Goal: Task Accomplishment & Management: Manage account settings

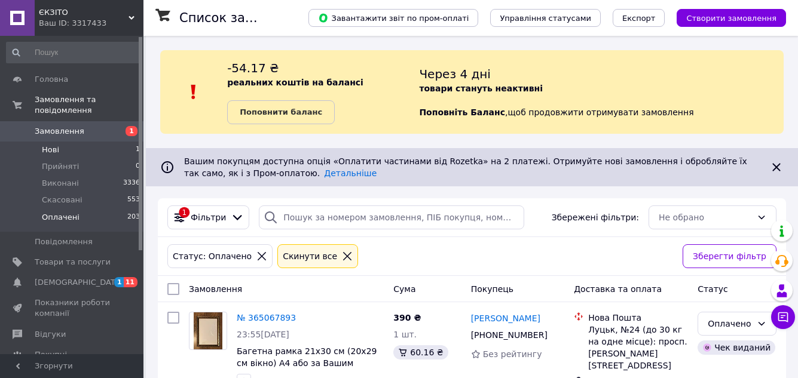
click at [44, 145] on span "Нові" at bounding box center [50, 150] width 17 height 11
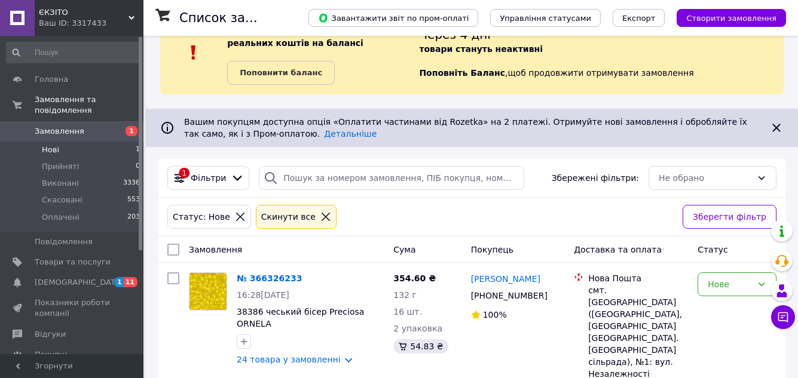
scroll to position [85, 0]
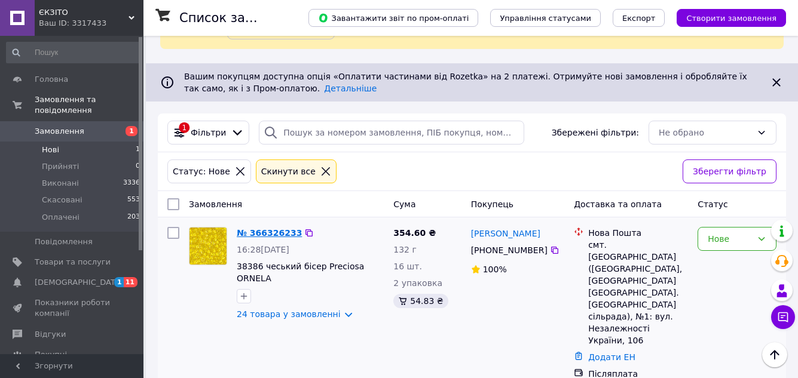
click at [259, 232] on link "№ 366326233" at bounding box center [269, 233] width 65 height 10
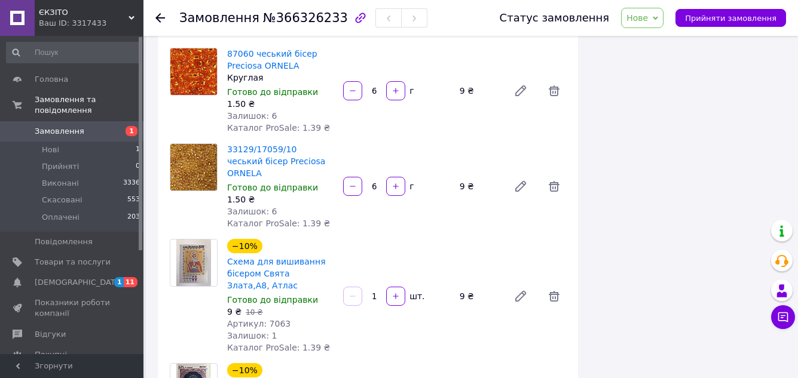
scroll to position [1435, 0]
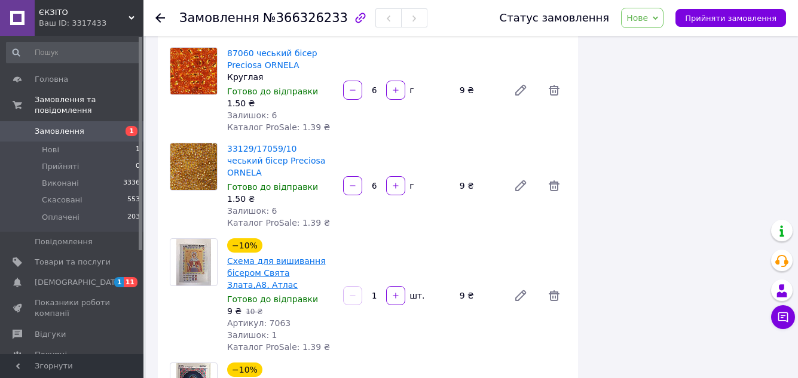
click at [273, 256] on link "Схема для вишивання бісером Свята Злата,А8, Атлас" at bounding box center [276, 272] width 99 height 33
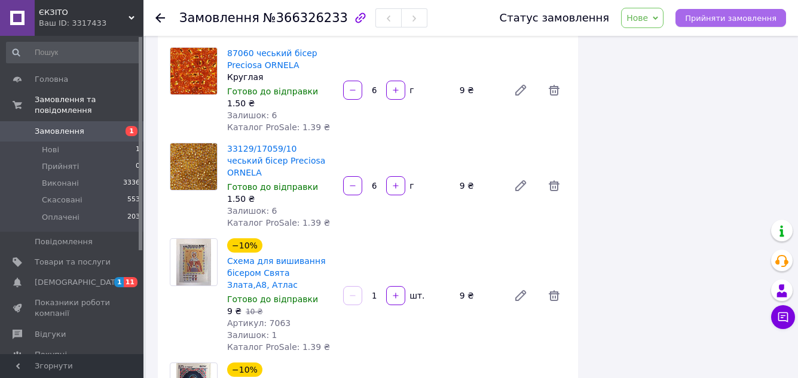
click at [698, 24] on button "Прийняти замовлення" at bounding box center [731, 18] width 111 height 18
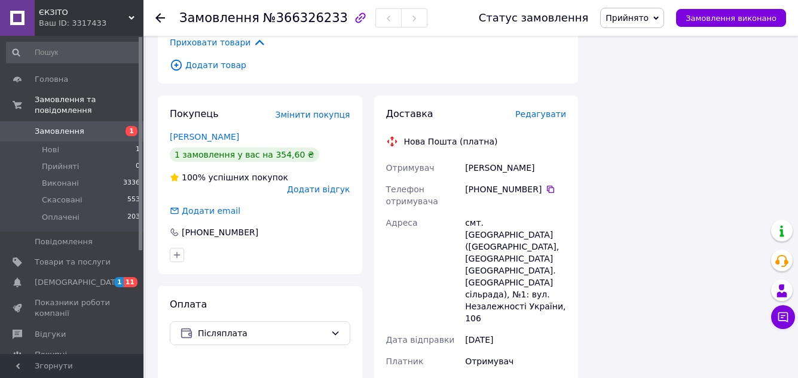
scroll to position [2630, 0]
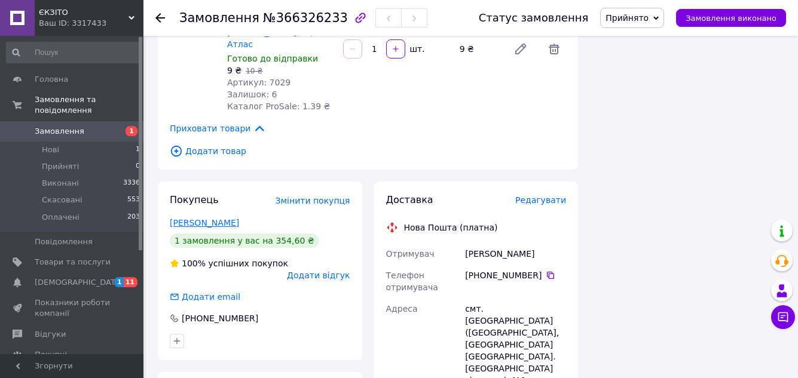
click at [209, 218] on link "[PERSON_NAME]" at bounding box center [204, 223] width 69 height 10
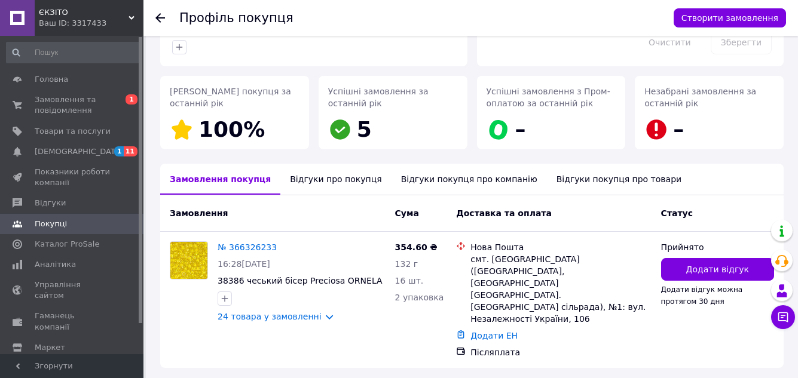
scroll to position [149, 0]
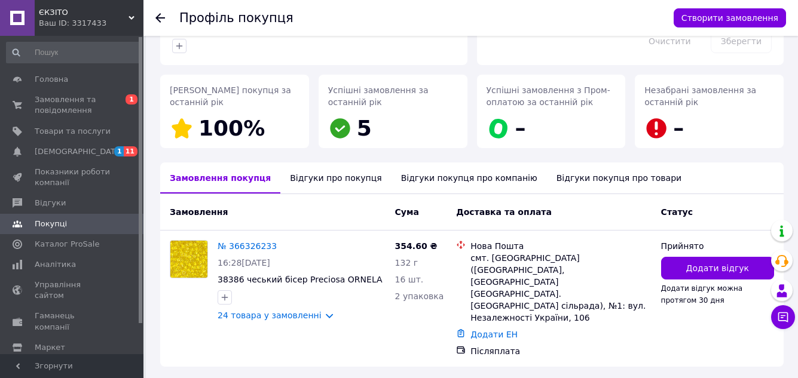
click at [310, 173] on div "Відгуки про покупця" at bounding box center [335, 178] width 111 height 31
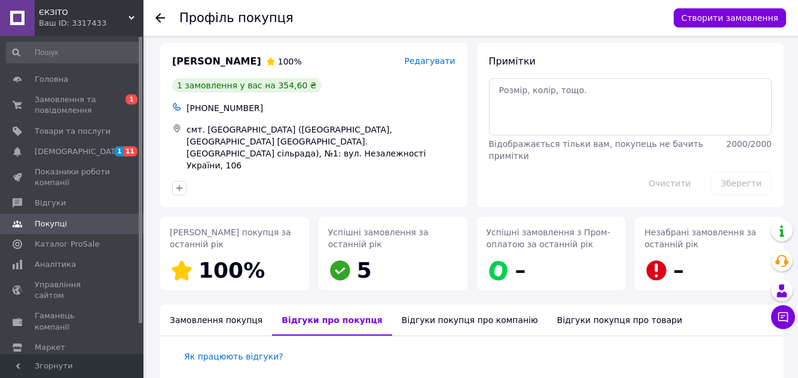
scroll to position [0, 0]
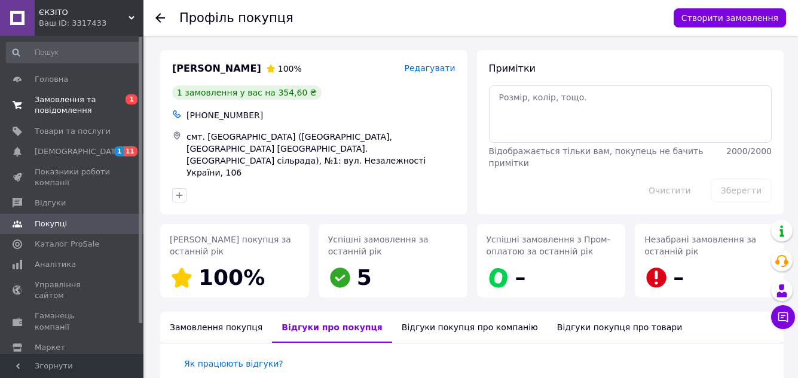
click at [59, 98] on span "Замовлення та повідомлення" at bounding box center [73, 105] width 76 height 22
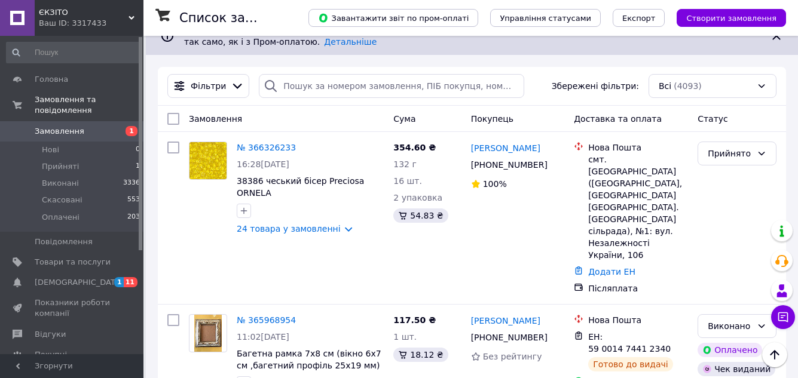
scroll to position [120, 0]
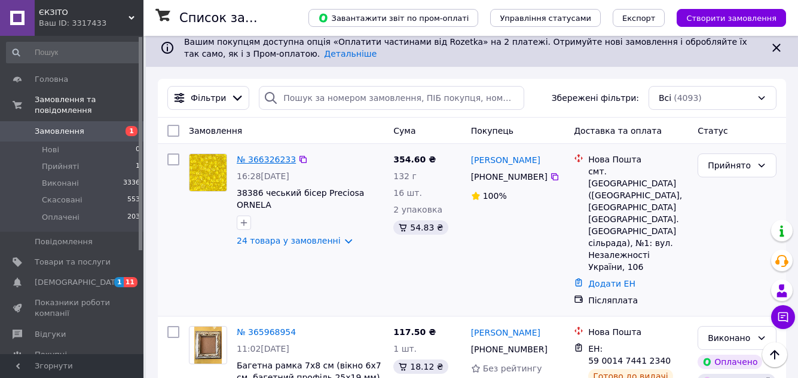
click at [253, 158] on link "№ 366326233" at bounding box center [266, 160] width 59 height 10
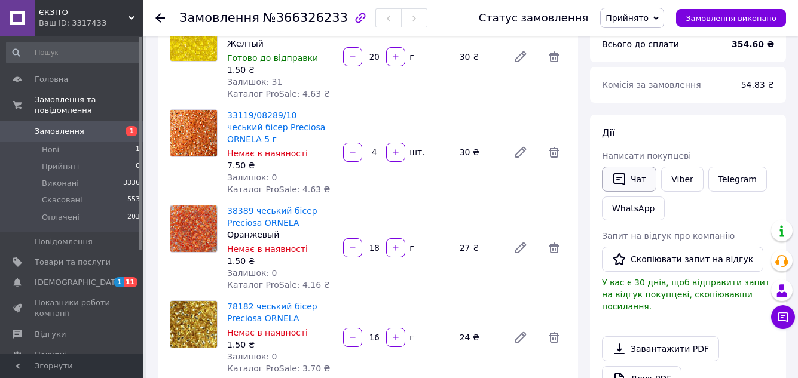
click at [642, 187] on button "Чат" at bounding box center [629, 179] width 54 height 25
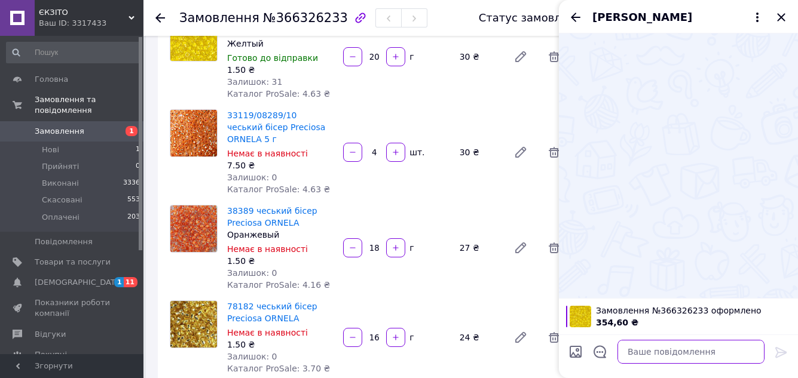
click at [660, 353] on textarea at bounding box center [691, 352] width 147 height 24
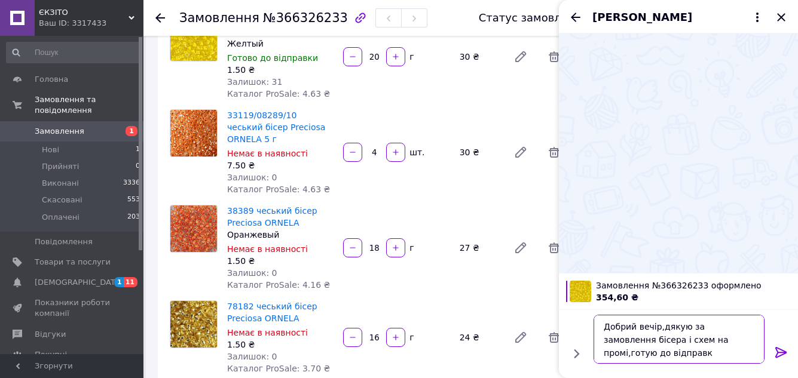
type textarea "Добрий вечір,дякую за замовлення бісера і схем на промі,готую до відправки"
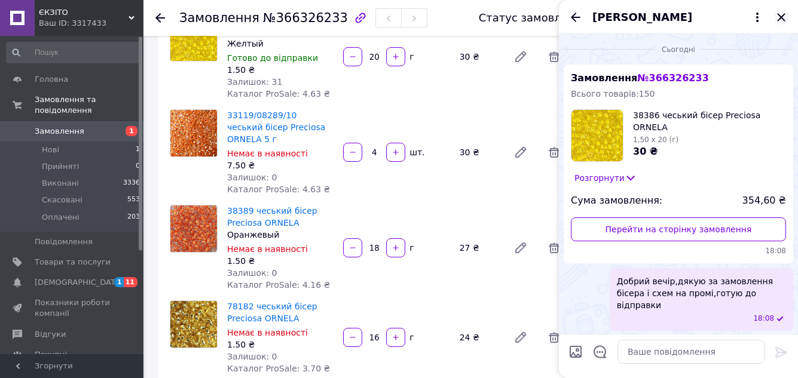
click at [781, 22] on icon "Закрити" at bounding box center [781, 17] width 14 height 14
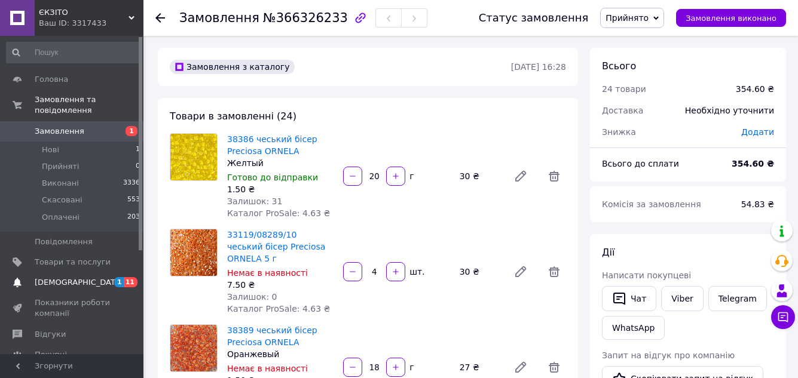
click at [72, 273] on link "Сповіщення 1 11" at bounding box center [73, 283] width 147 height 20
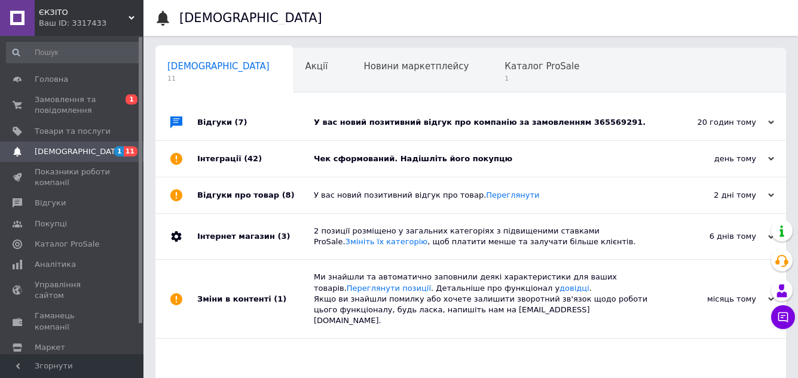
click at [445, 119] on div "У вас новий позитивний відгук про компанію за замовленням 365569291." at bounding box center [484, 122] width 341 height 11
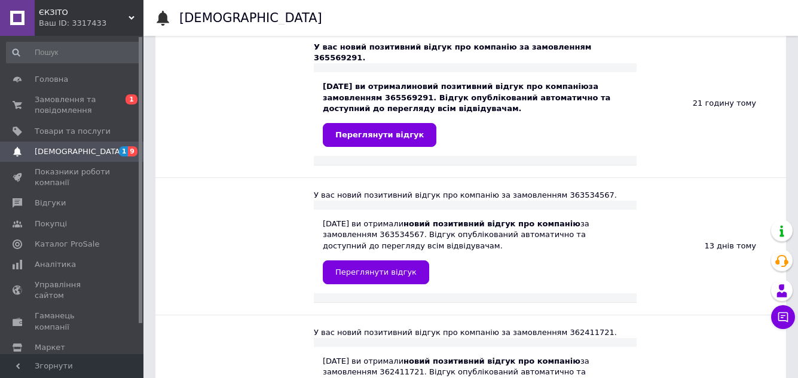
scroll to position [120, 0]
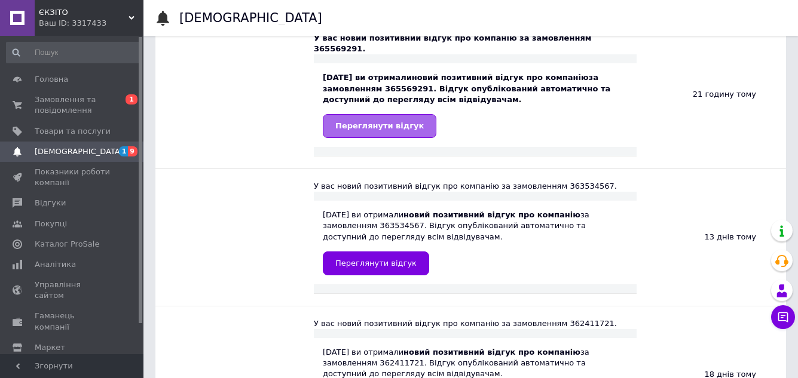
click at [392, 121] on span "Переглянути відгук" at bounding box center [379, 125] width 88 height 9
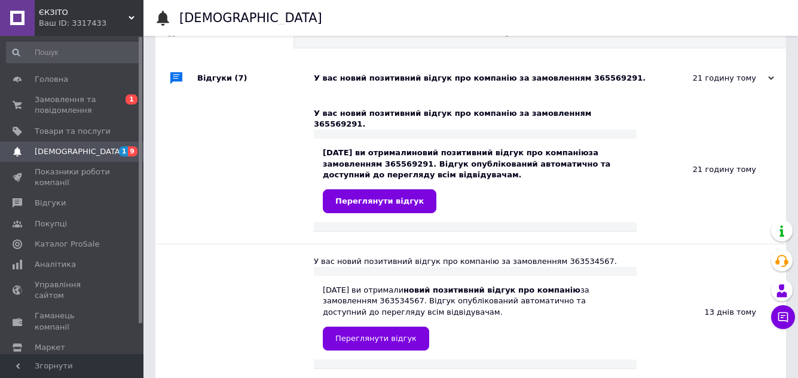
scroll to position [0, 0]
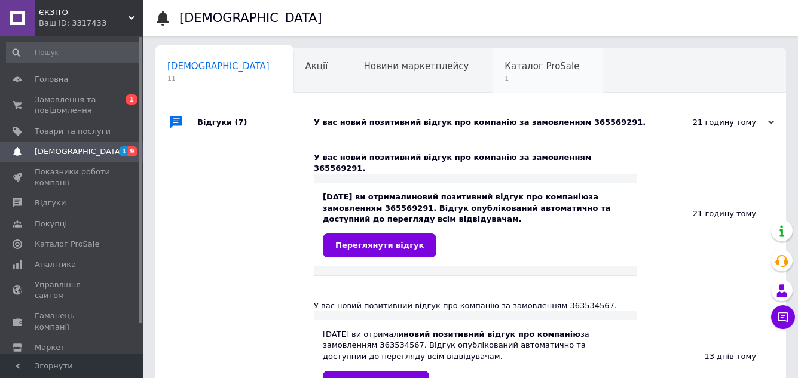
click at [505, 66] on span "Каталог ProSale" at bounding box center [542, 66] width 75 height 11
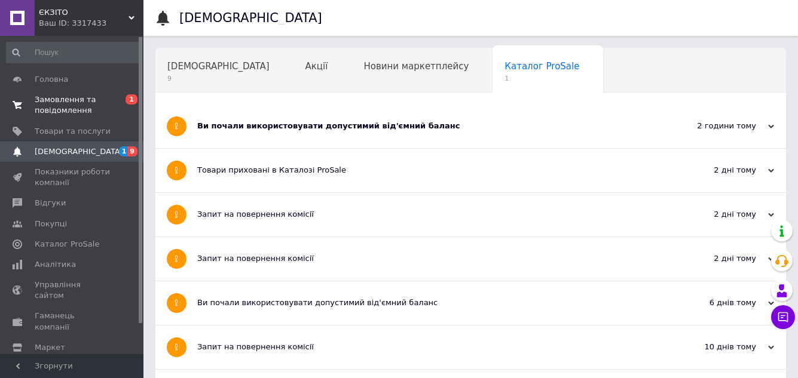
click at [80, 93] on link "Замовлення та повідомлення 0 1" at bounding box center [73, 105] width 147 height 31
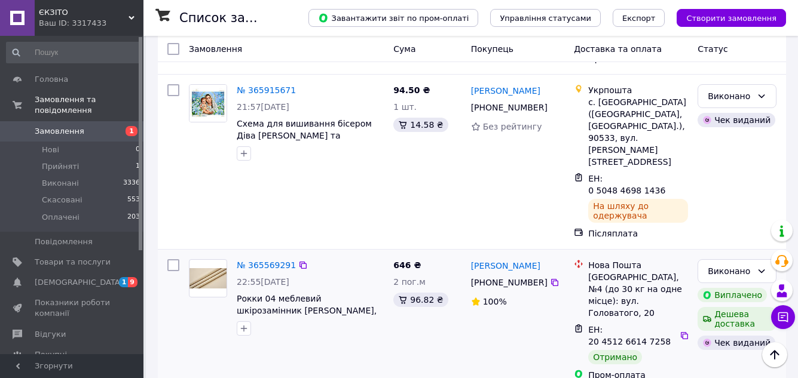
scroll to position [837, 0]
click at [511, 261] on link "[PERSON_NAME]" at bounding box center [505, 267] width 69 height 12
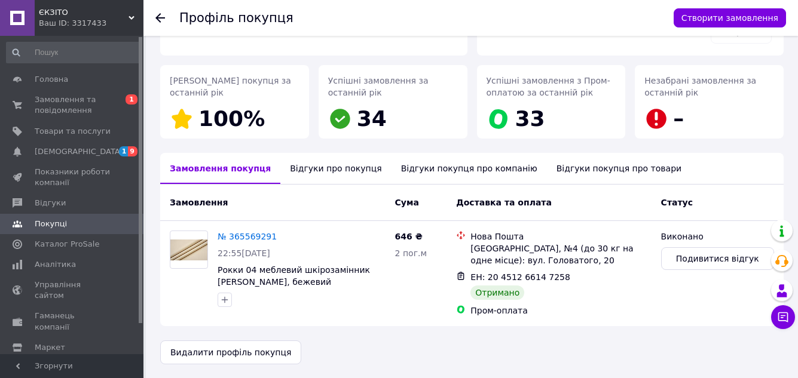
scroll to position [154, 0]
click at [59, 101] on span "Замовлення та повідомлення" at bounding box center [73, 105] width 76 height 22
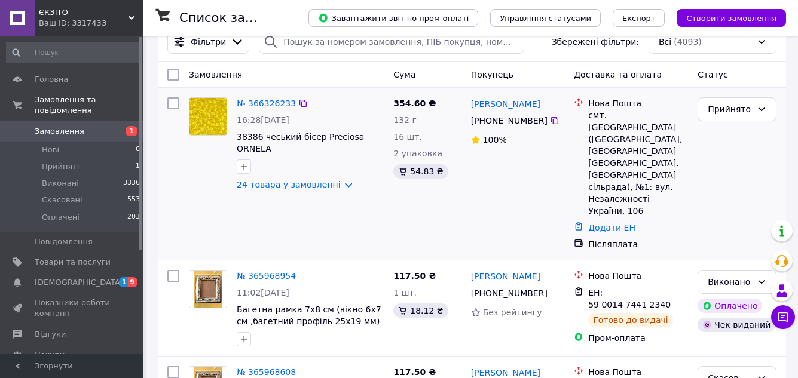
scroll to position [179, 0]
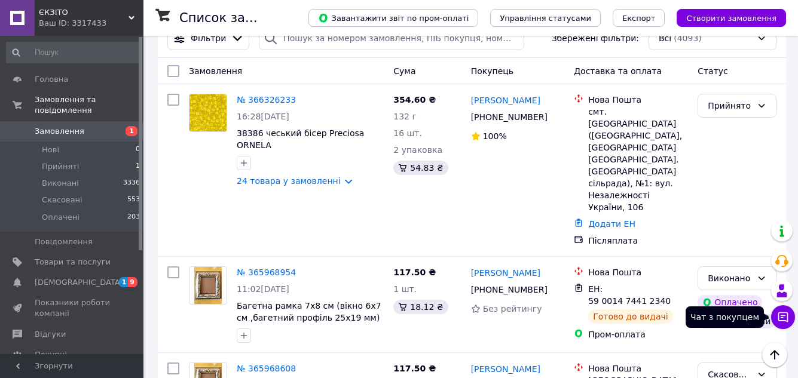
click at [779, 316] on icon at bounding box center [783, 318] width 10 height 10
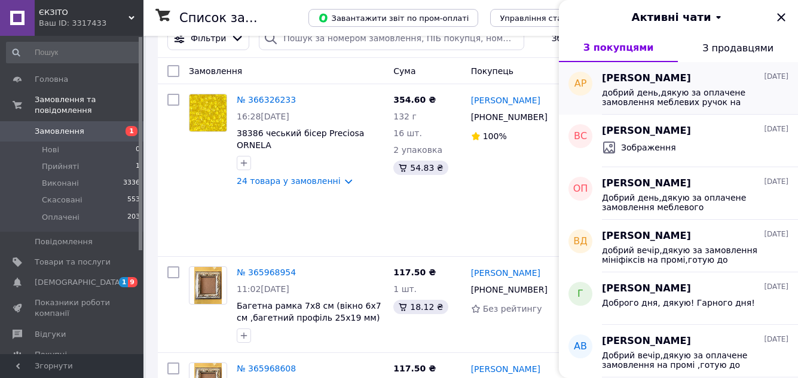
scroll to position [120, 0]
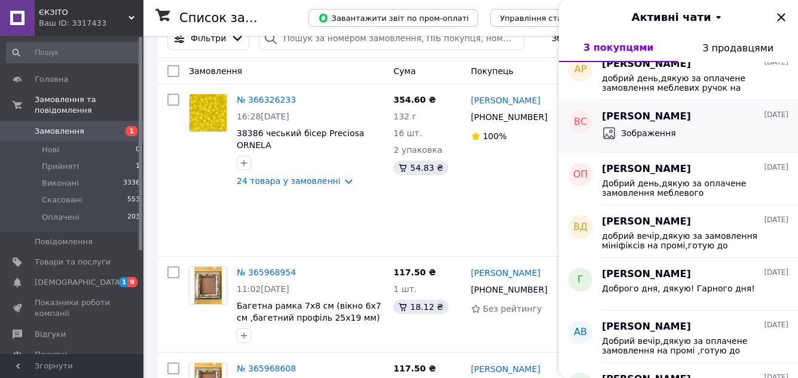
click at [701, 134] on div "Зображення" at bounding box center [695, 133] width 187 height 19
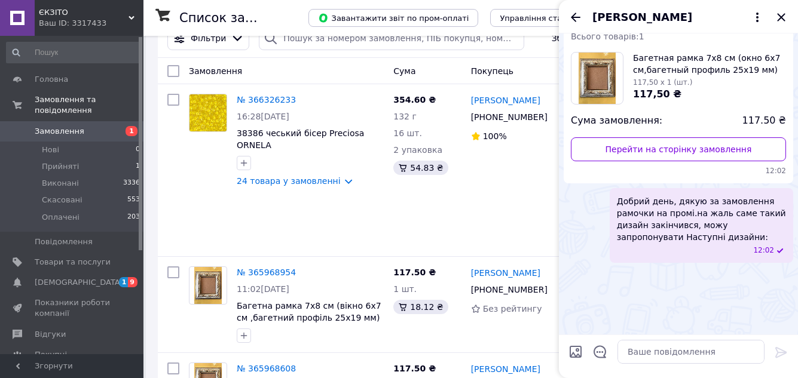
scroll to position [644, 0]
click at [575, 18] on icon "Назад" at bounding box center [576, 17] width 14 height 14
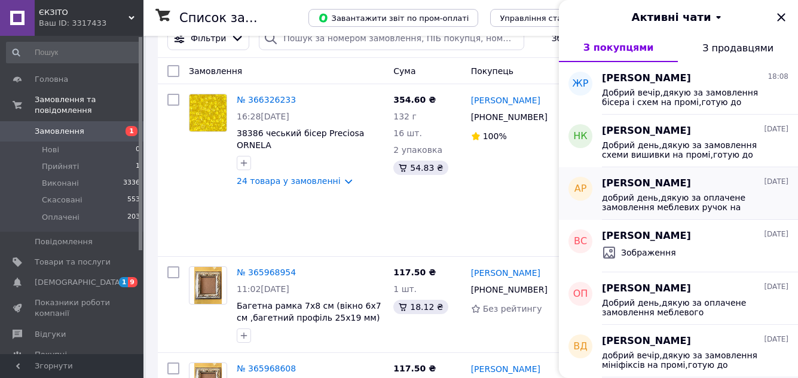
scroll to position [179, 0]
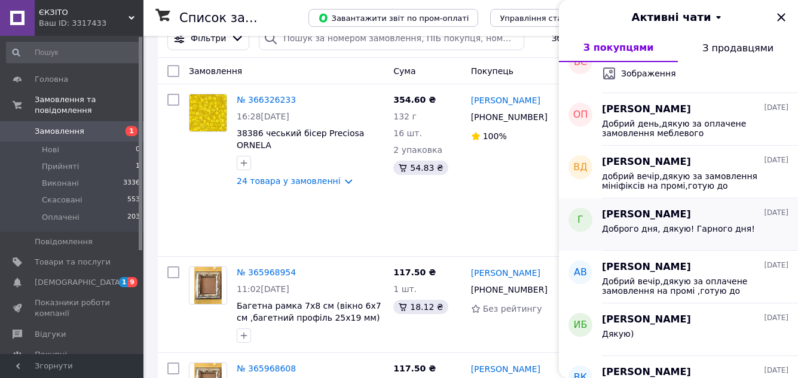
click at [675, 213] on div "Галина 07.10.2025" at bounding box center [695, 215] width 187 height 14
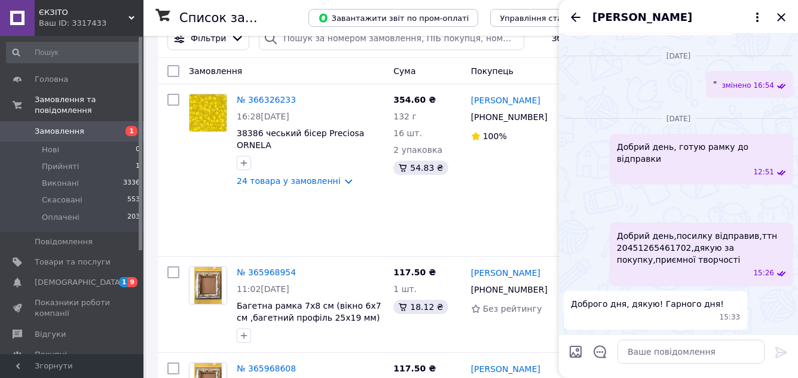
scroll to position [924, 0]
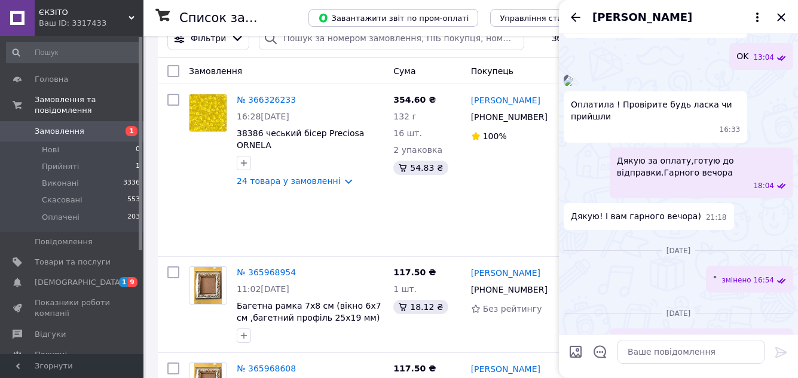
drag, startPoint x: 615, startPoint y: 197, endPoint x: 658, endPoint y: 273, distance: 86.5
copy span "Добрий день,дякую за замовлення на промі,За рамку 495 грн прохання оплатити на …"
click at [775, 17] on icon "Закрити" at bounding box center [781, 17] width 14 height 14
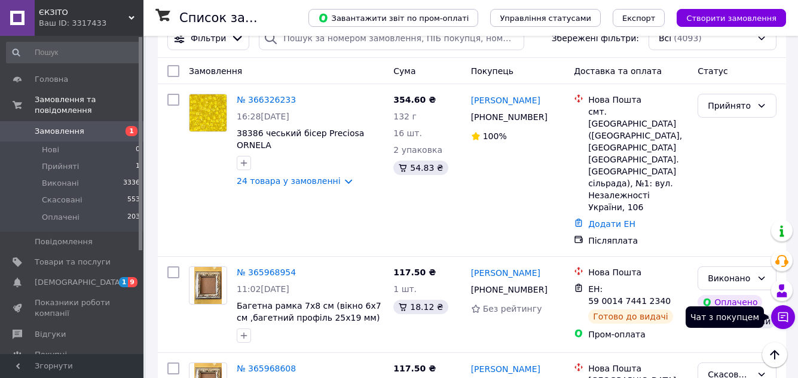
click at [783, 319] on icon at bounding box center [783, 317] width 12 height 12
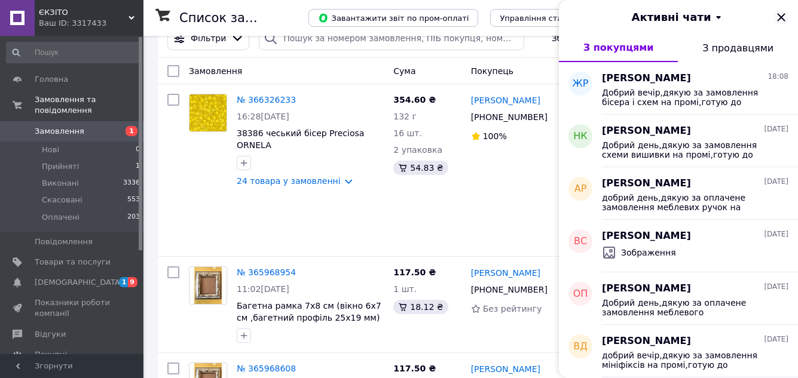
click at [778, 17] on icon "Закрити" at bounding box center [781, 17] width 14 height 14
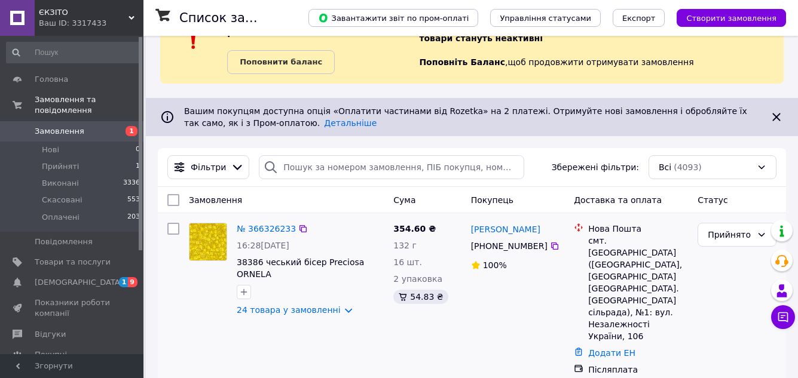
scroll to position [120, 0]
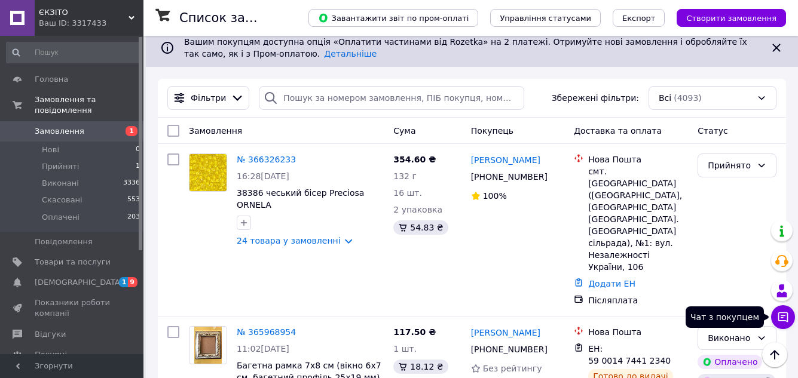
click at [780, 325] on button "Чат з покупцем" at bounding box center [783, 317] width 24 height 24
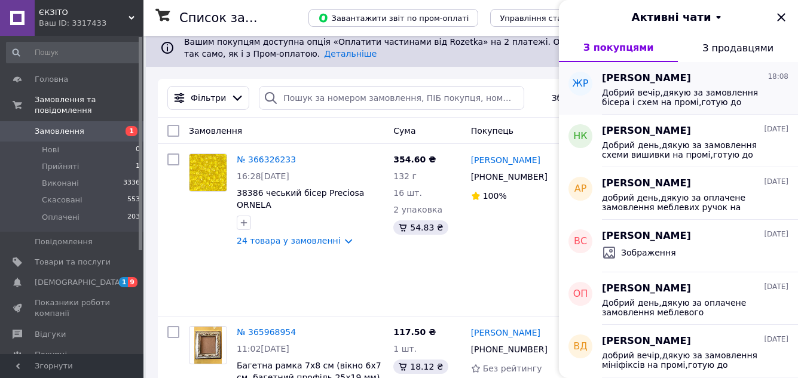
click at [645, 102] on span "Добрий вечір,дякую за замовлення бісера і схем на промі,готую до відправки" at bounding box center [687, 97] width 170 height 19
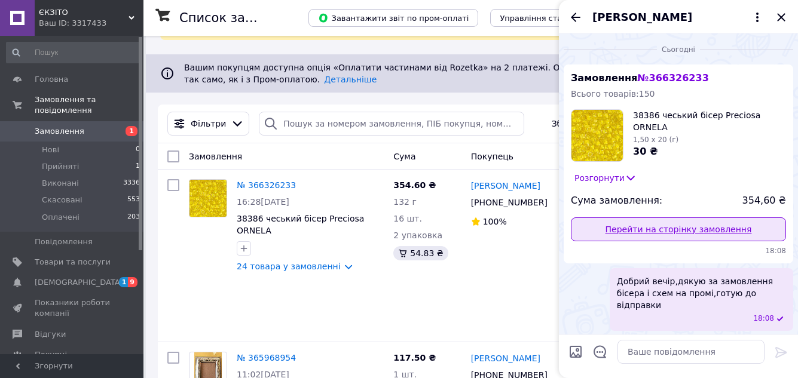
scroll to position [0, 0]
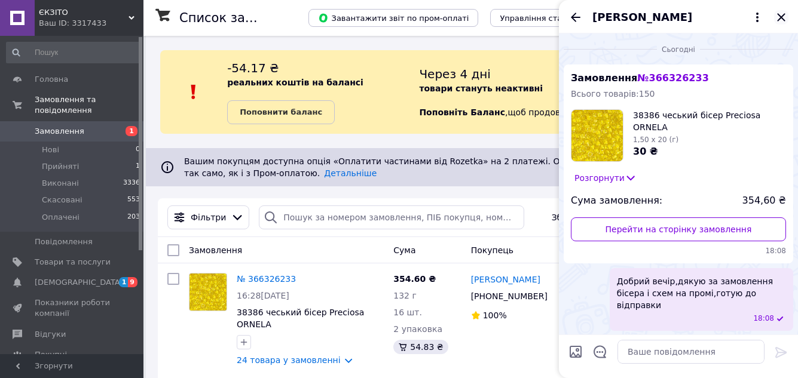
click at [783, 11] on icon "Закрити" at bounding box center [781, 17] width 14 height 14
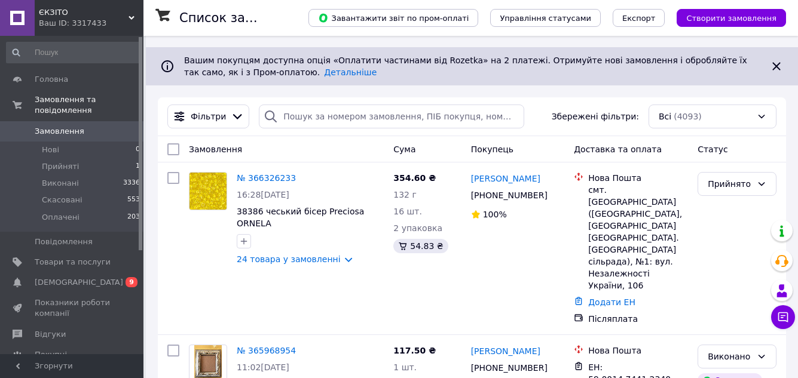
scroll to position [120, 0]
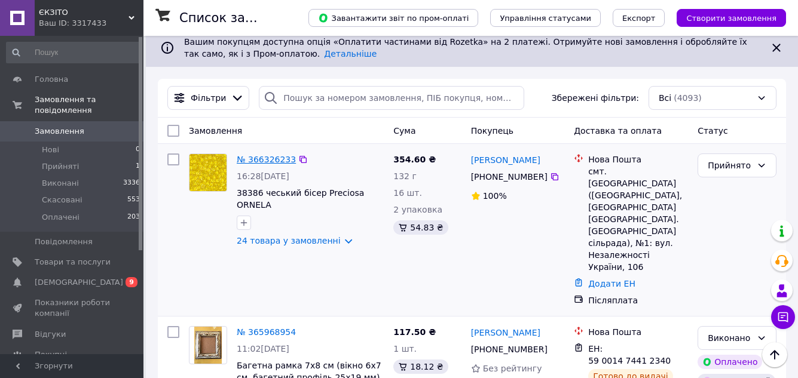
click at [265, 163] on link "№ 366326233" at bounding box center [266, 160] width 59 height 10
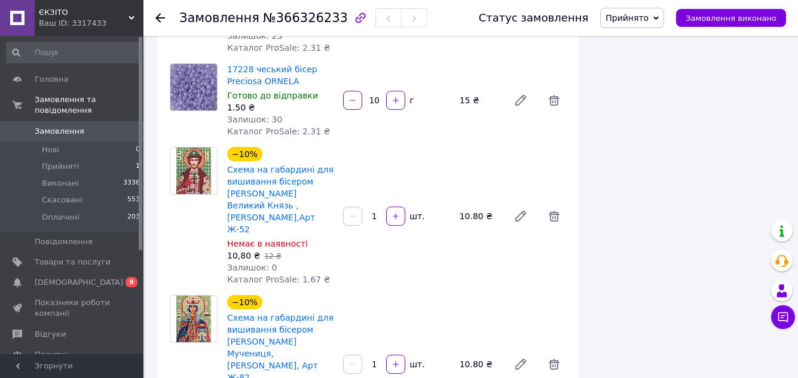
scroll to position [1076, 0]
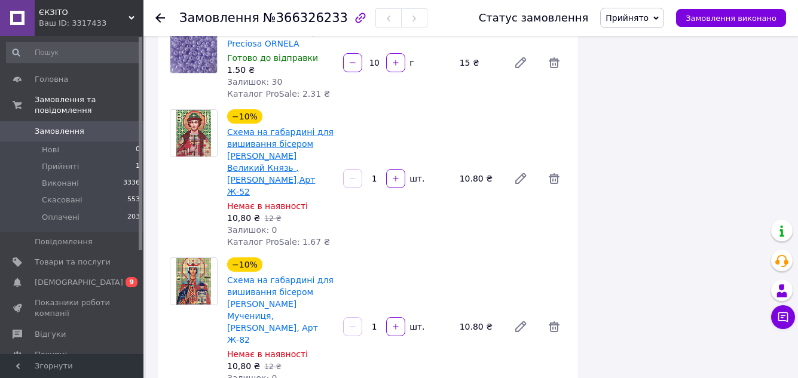
click at [289, 139] on link "Схема на габардині для вишивання бісером [PERSON_NAME] Великий Князь ,[PERSON_N…" at bounding box center [280, 161] width 106 height 69
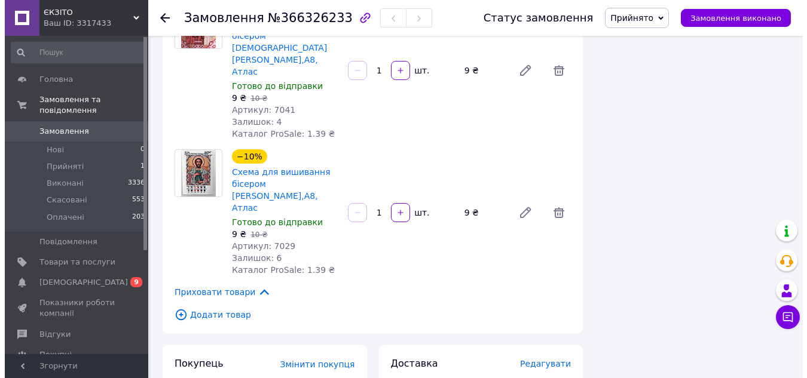
scroll to position [2451, 0]
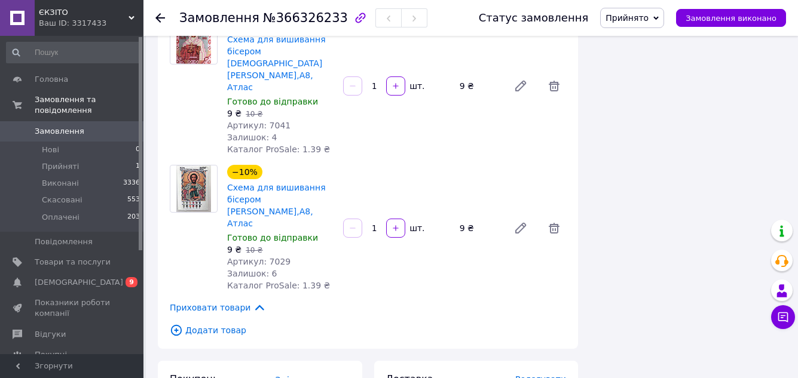
click at [557, 375] on span "Редагувати" at bounding box center [540, 380] width 51 height 10
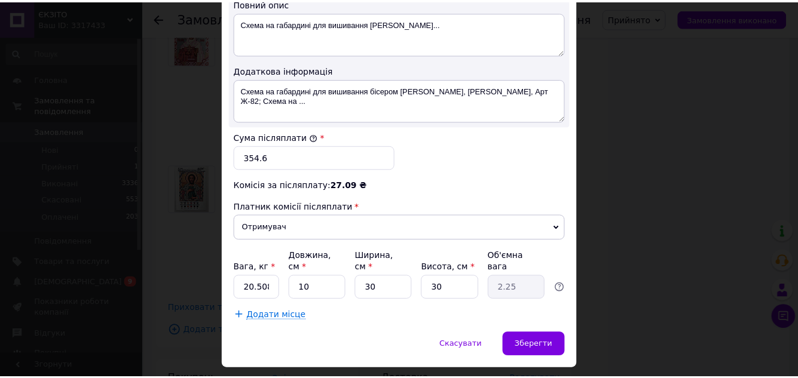
scroll to position [681, 0]
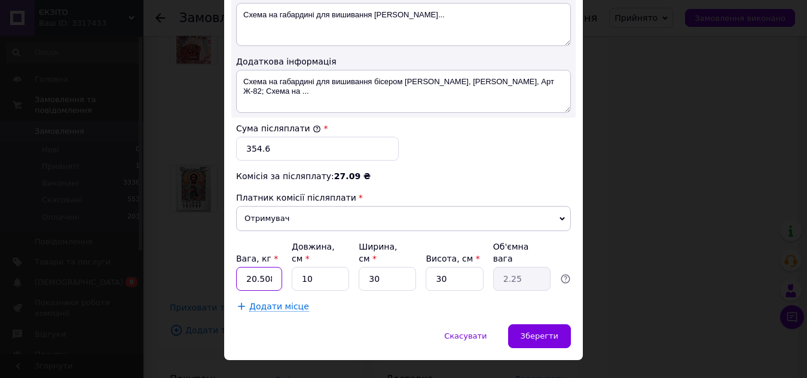
click at [270, 267] on input "20.508" at bounding box center [259, 279] width 46 height 24
type input "2"
click at [328, 267] on input "10" at bounding box center [320, 279] width 57 height 24
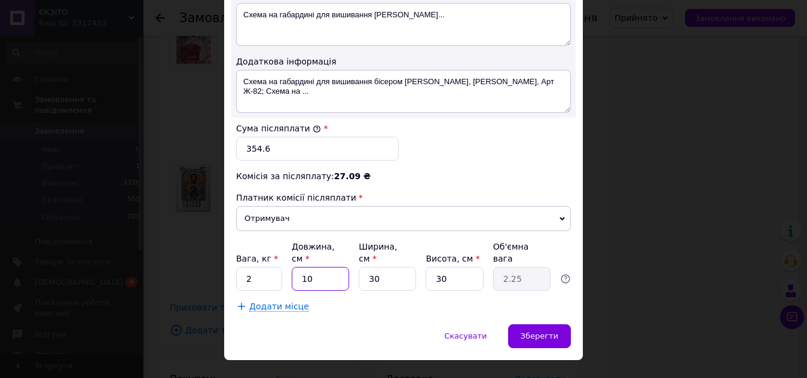
click at [328, 267] on input "10" at bounding box center [320, 279] width 57 height 24
type input "2"
type input "0.45"
type input "24"
type input "5.4"
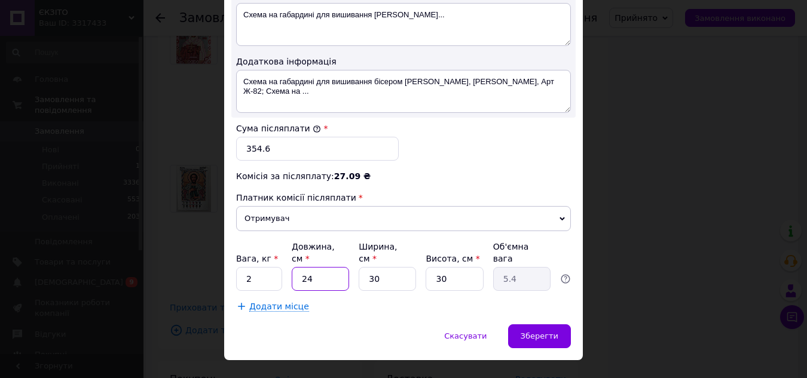
type input "24"
click at [384, 267] on input "30" at bounding box center [387, 279] width 57 height 24
type input "1"
type input "0.18"
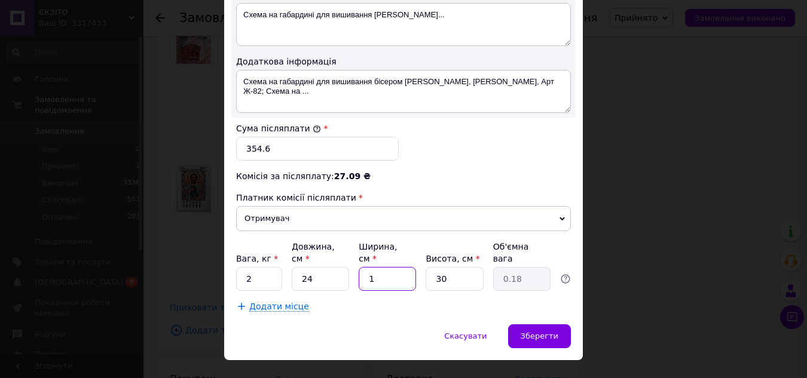
type input "18"
type input "3.24"
type input "18"
click at [451, 267] on input "30" at bounding box center [454, 279] width 57 height 24
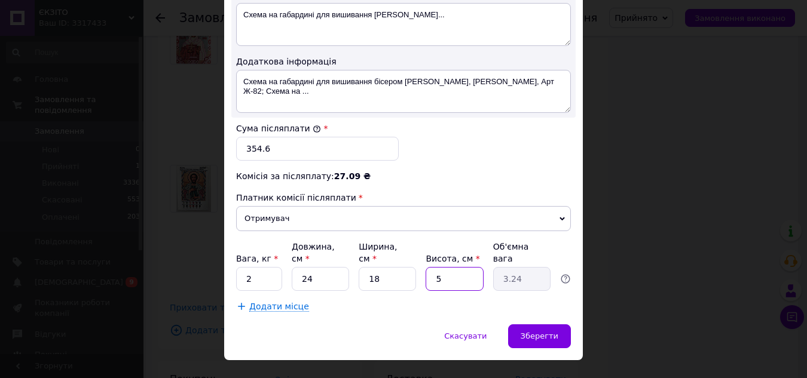
type input "5"
type input "0.54"
type input "5"
click at [424, 301] on div "Додати місце" at bounding box center [403, 307] width 335 height 12
click at [524, 325] on div "Зберегти" at bounding box center [539, 337] width 63 height 24
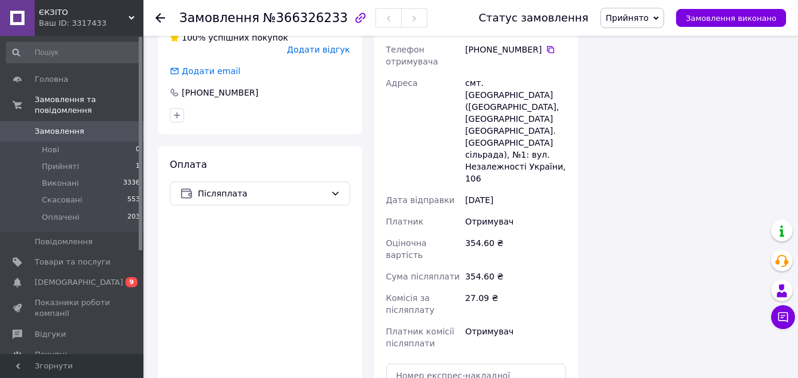
scroll to position [2870, 0]
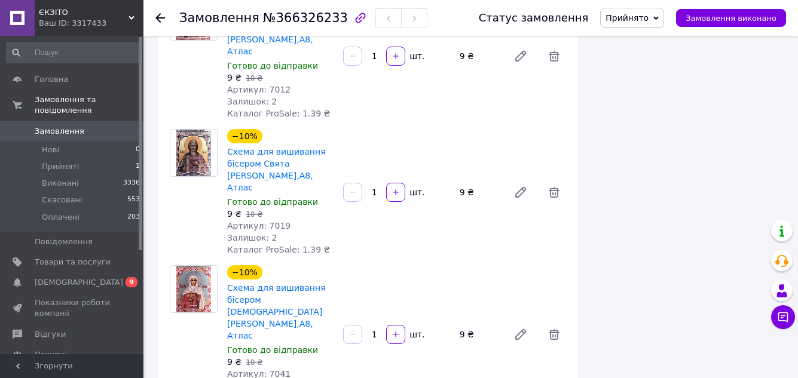
scroll to position [2272, 0]
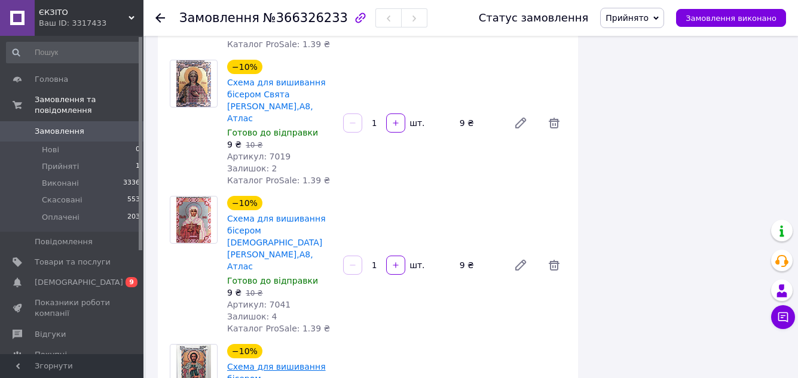
click at [259, 362] on link "Схема для вишивання бісером [PERSON_NAME],А8, Атлас" at bounding box center [276, 384] width 99 height 45
